Goal: Check status: Check status

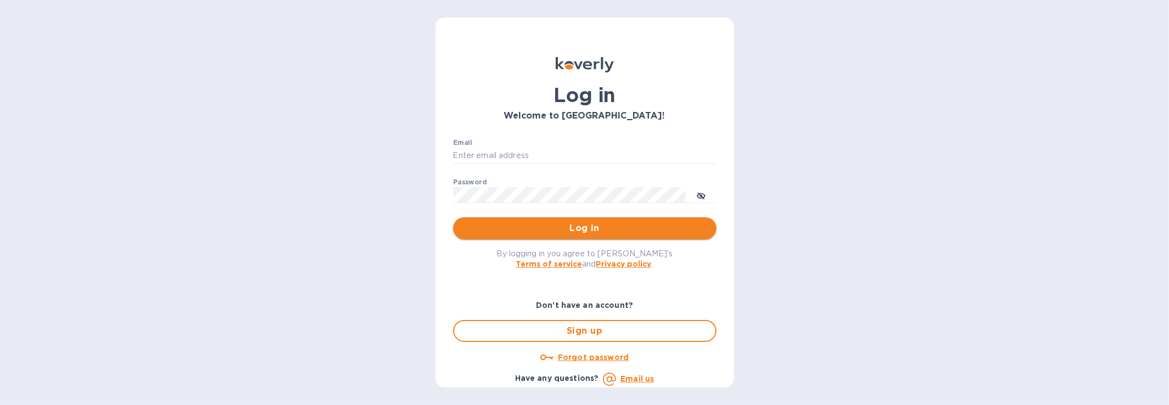
type input "[PERSON_NAME][EMAIL_ADDRESS][PERSON_NAME][DOMAIN_NAME]"
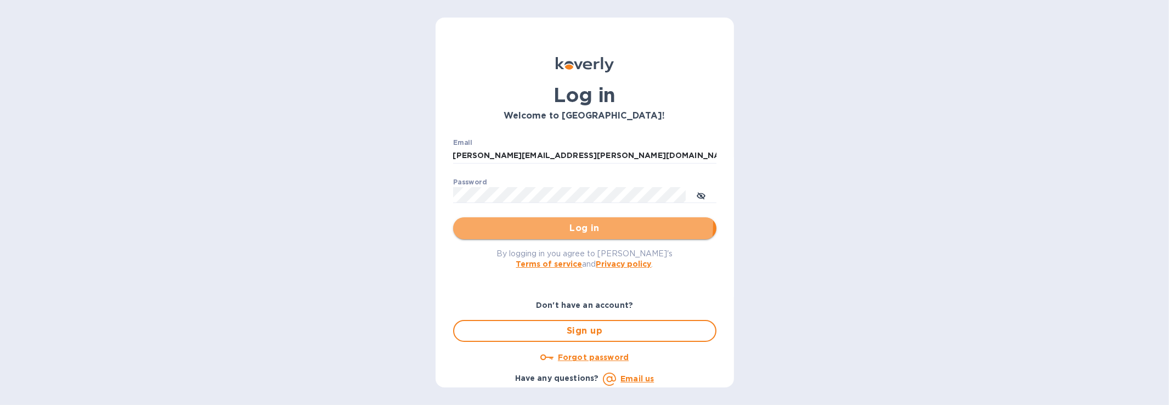
click at [502, 222] on span "Log in" at bounding box center [585, 228] width 246 height 13
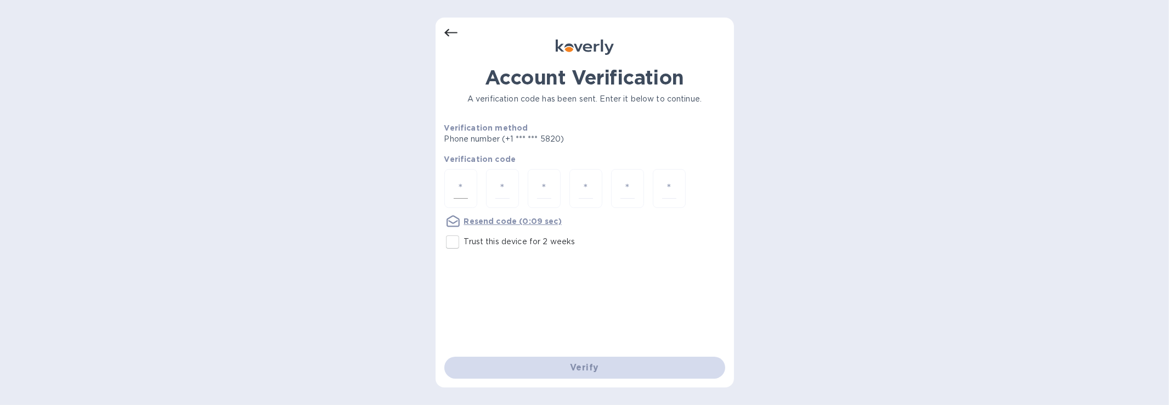
click at [455, 182] on input "number" at bounding box center [461, 188] width 14 height 20
type input "4"
type input "0"
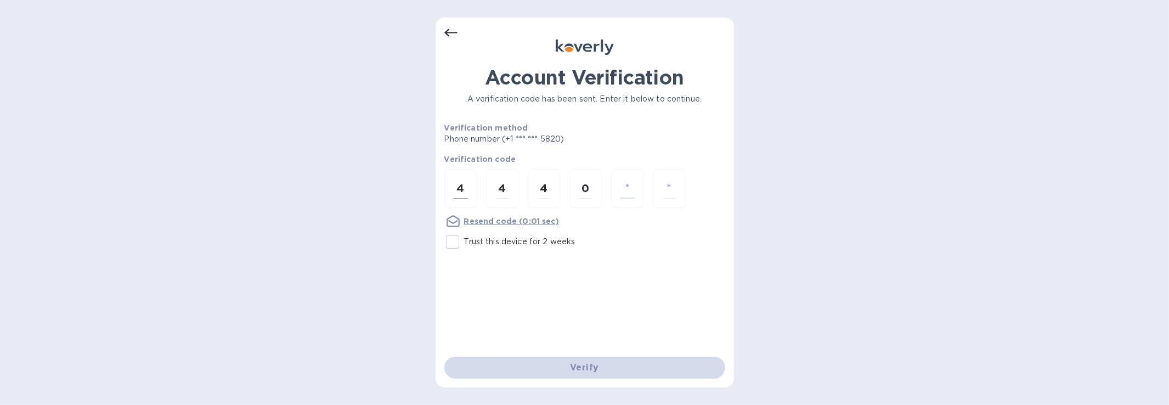
type input "3"
type input "7"
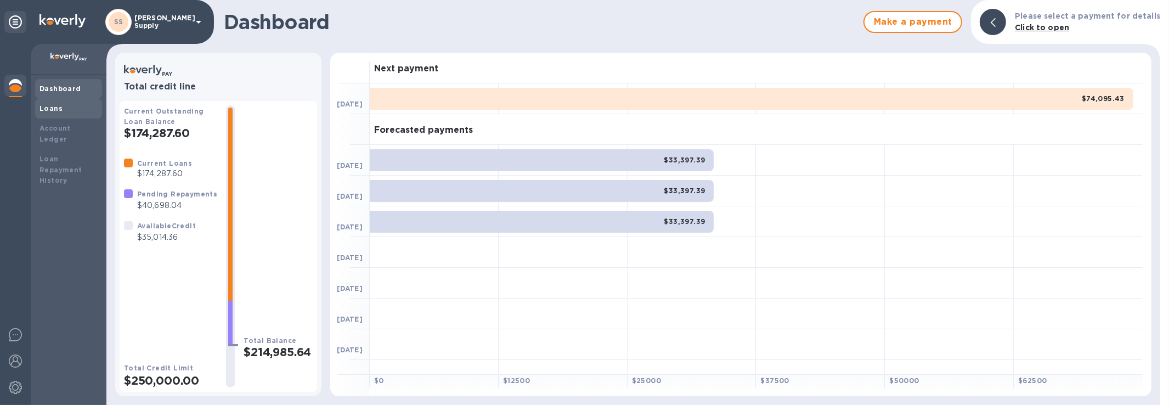
click at [86, 111] on div "Loans" at bounding box center [68, 108] width 58 height 11
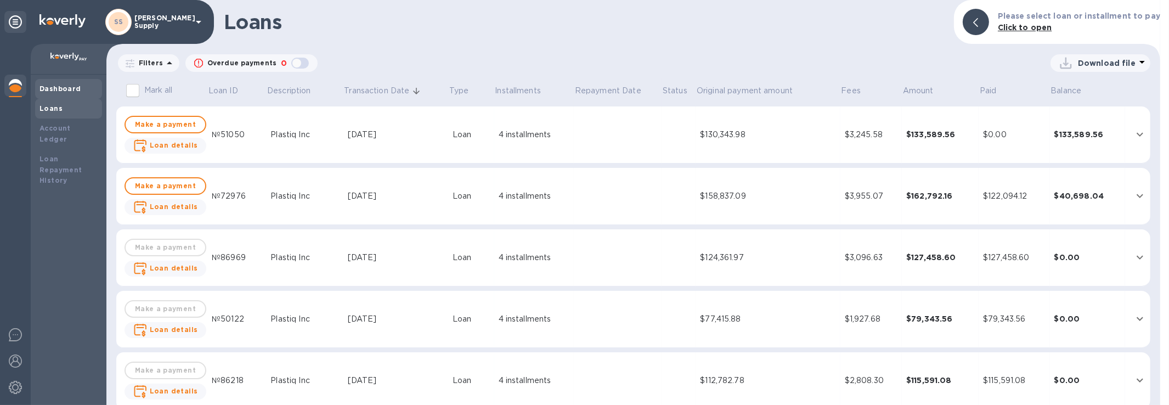
click at [64, 89] on b "Dashboard" at bounding box center [60, 88] width 42 height 8
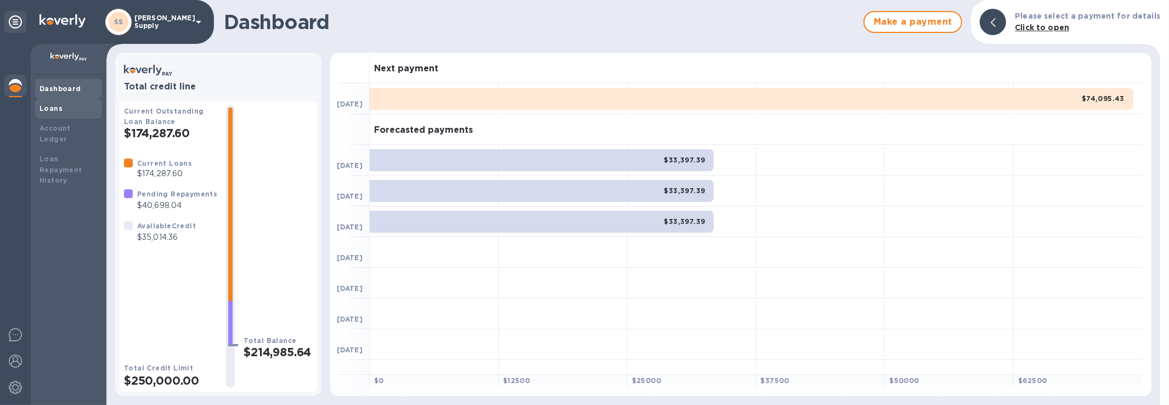
click at [57, 108] on b "Loans" at bounding box center [50, 108] width 23 height 8
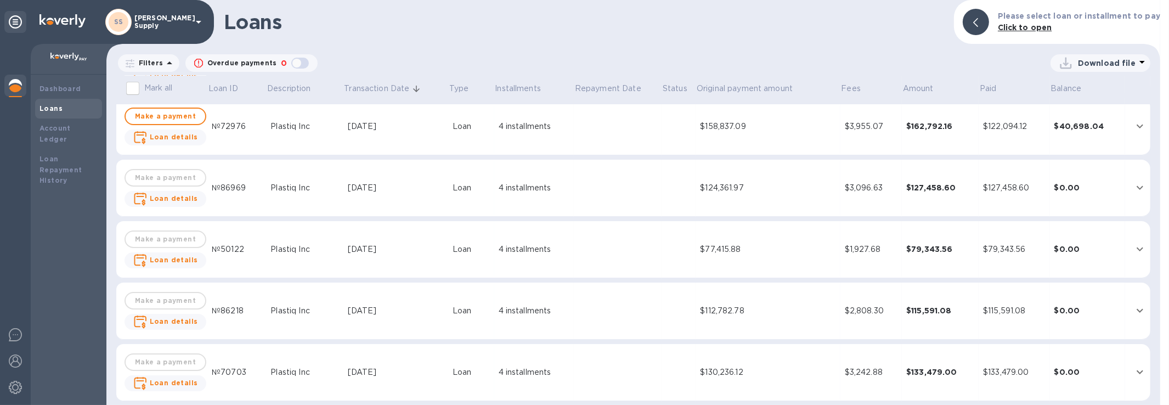
scroll to position [74, 0]
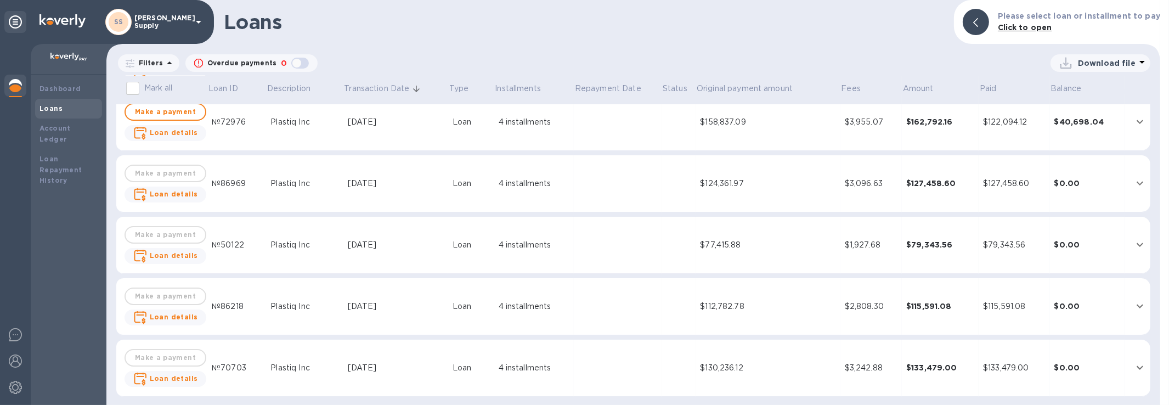
click at [759, 356] on td "$130,236.12" at bounding box center [768, 368] width 144 height 57
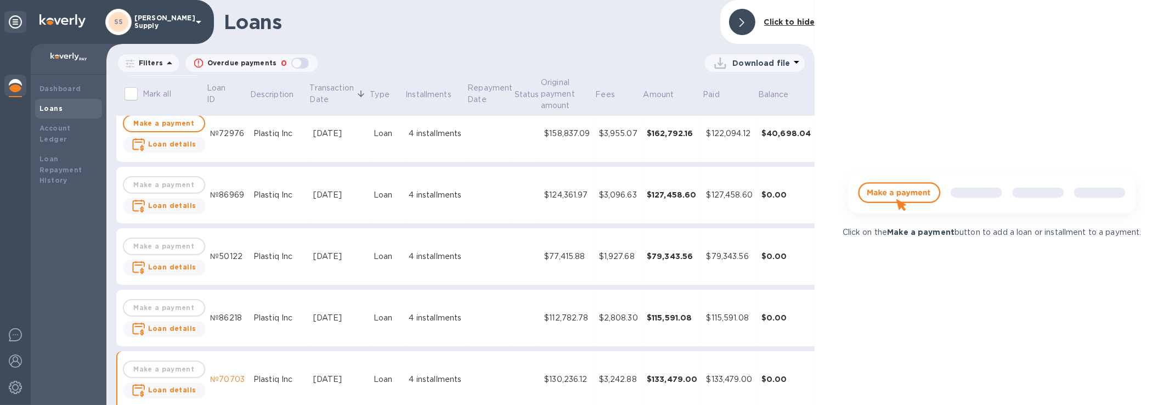
scroll to position [86, 0]
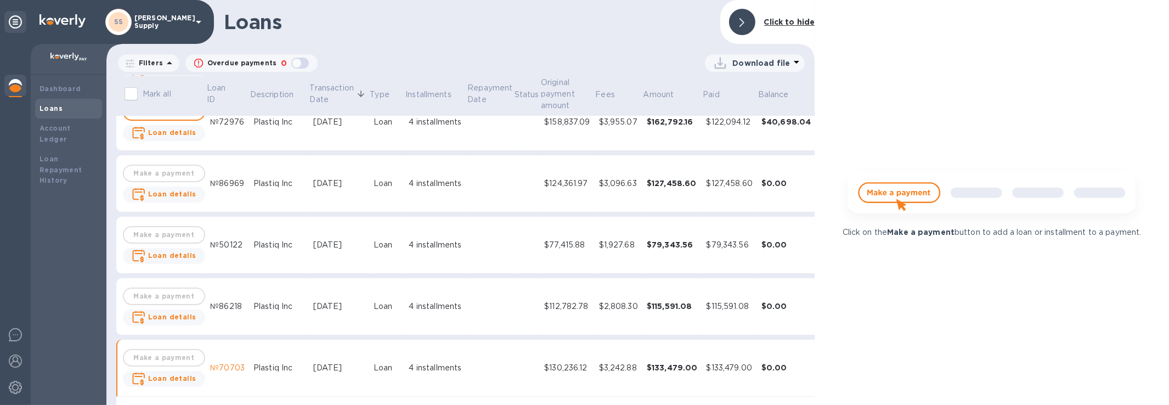
click at [782, 22] on b "Click to hide" at bounding box center [789, 22] width 51 height 9
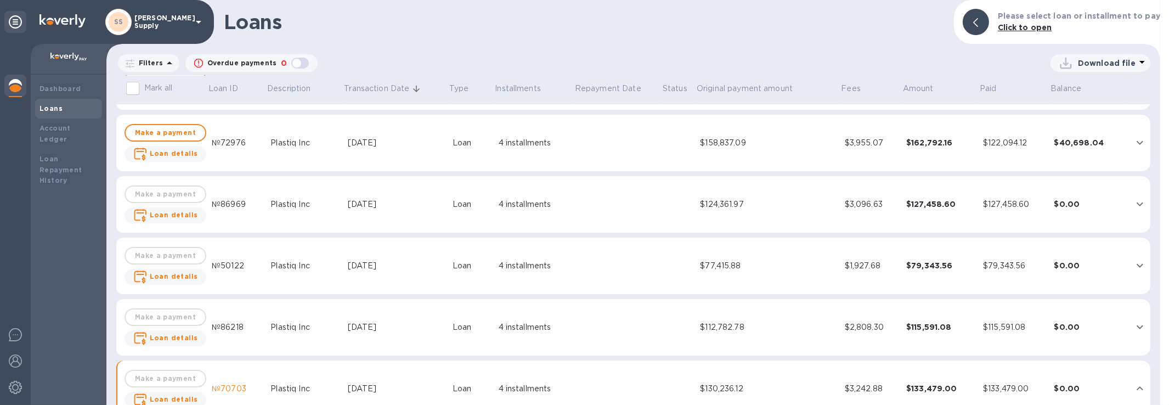
scroll to position [55, 0]
click at [764, 313] on td "$112,782.78" at bounding box center [768, 325] width 144 height 57
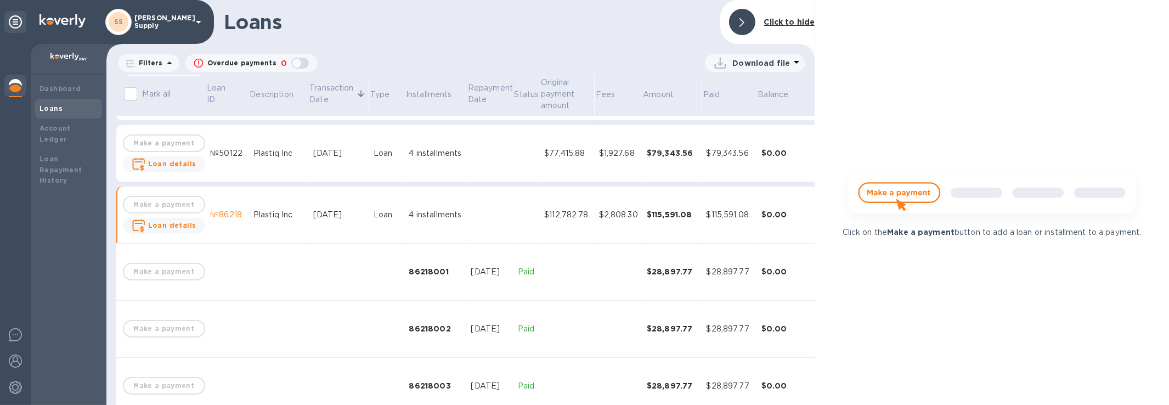
scroll to position [176, 0]
click at [774, 26] on p "Click to hide" at bounding box center [789, 22] width 51 height 12
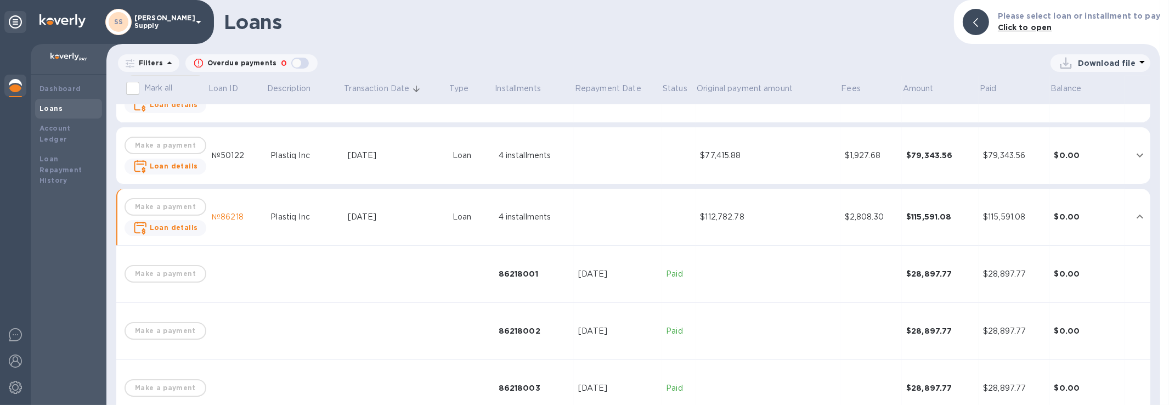
scroll to position [165, 0]
click at [430, 221] on div "[DATE]" at bounding box center [396, 216] width 96 height 12
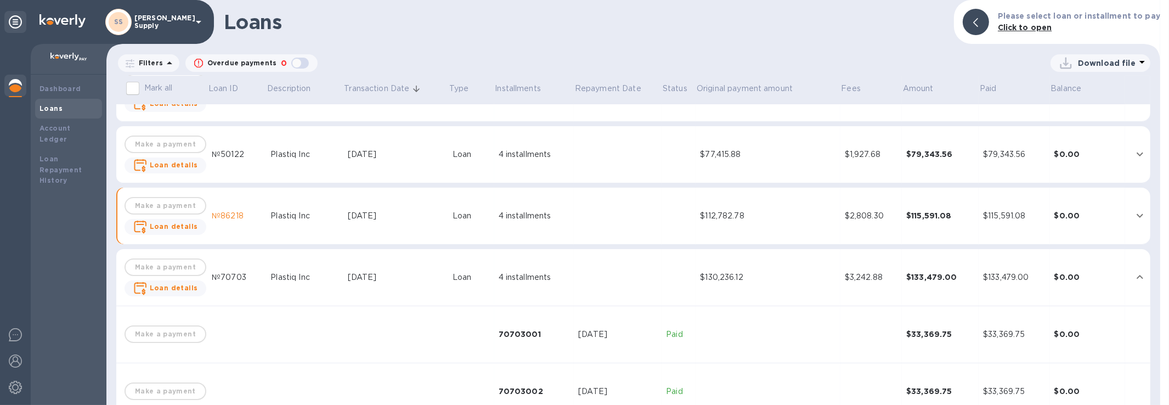
click at [752, 272] on div "$130,236.12" at bounding box center [767, 278] width 135 height 12
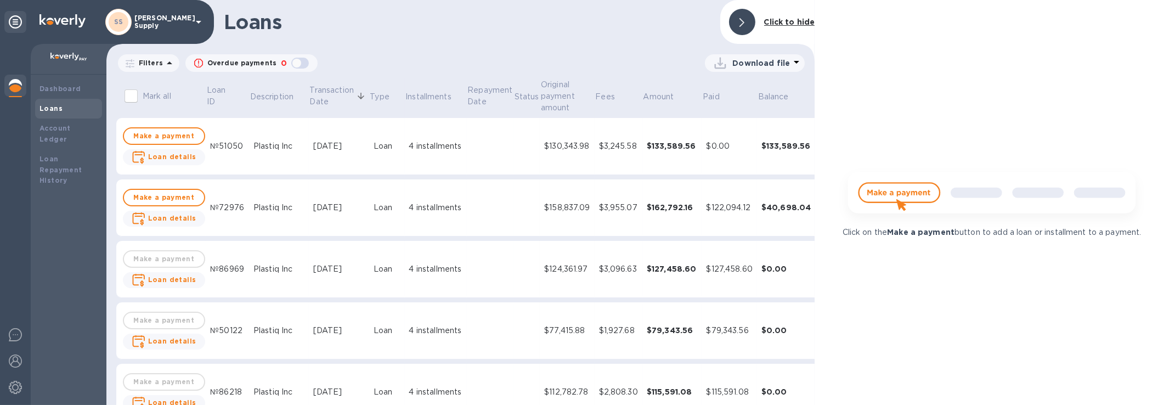
click at [478, 216] on td at bounding box center [490, 207] width 47 height 57
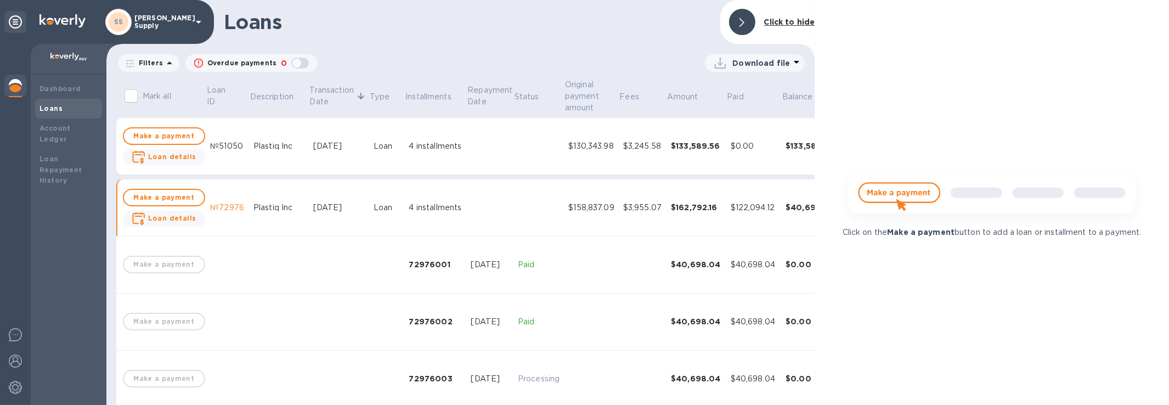
click at [523, 213] on td at bounding box center [538, 207] width 50 height 57
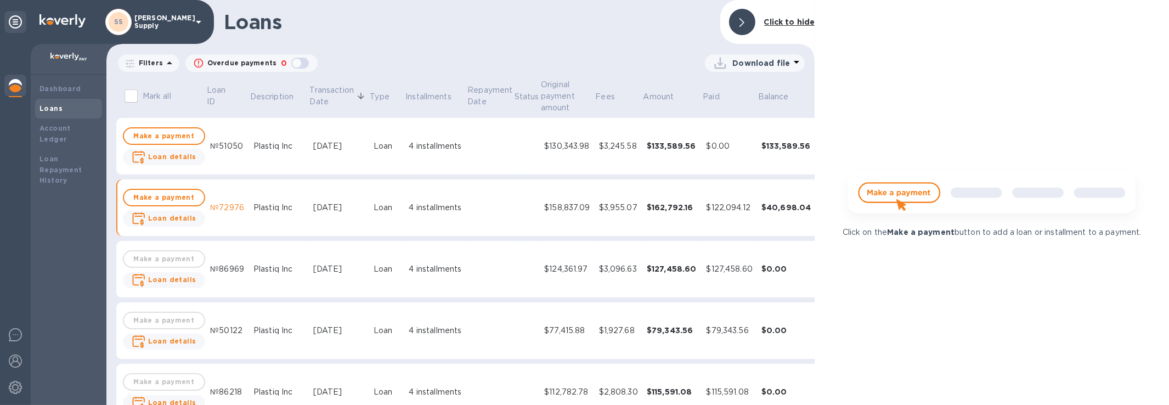
click at [494, 264] on td at bounding box center [490, 269] width 47 height 57
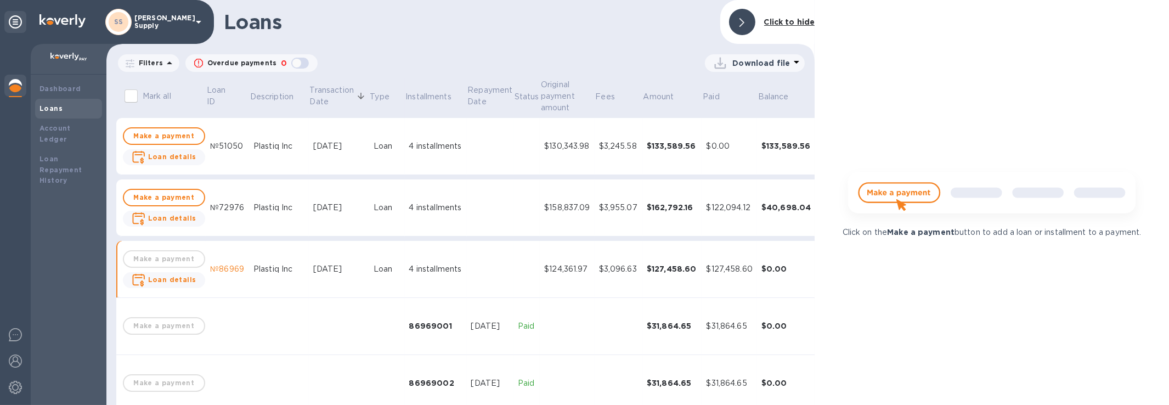
click at [494, 263] on td at bounding box center [490, 269] width 47 height 57
